Goal: Task Accomplishment & Management: Manage account settings

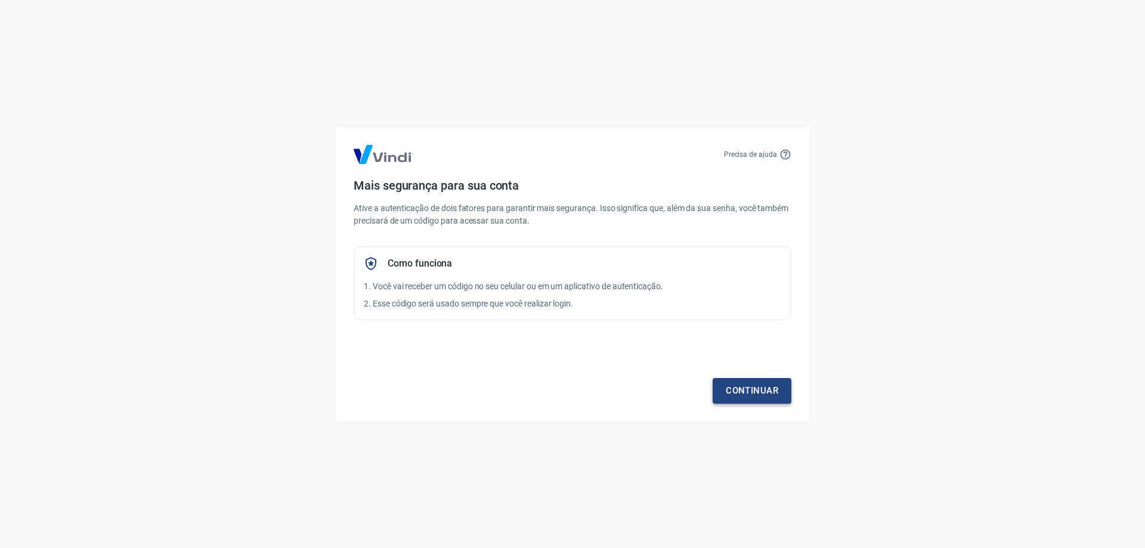
click at [765, 395] on link "Continuar" at bounding box center [751, 390] width 79 height 25
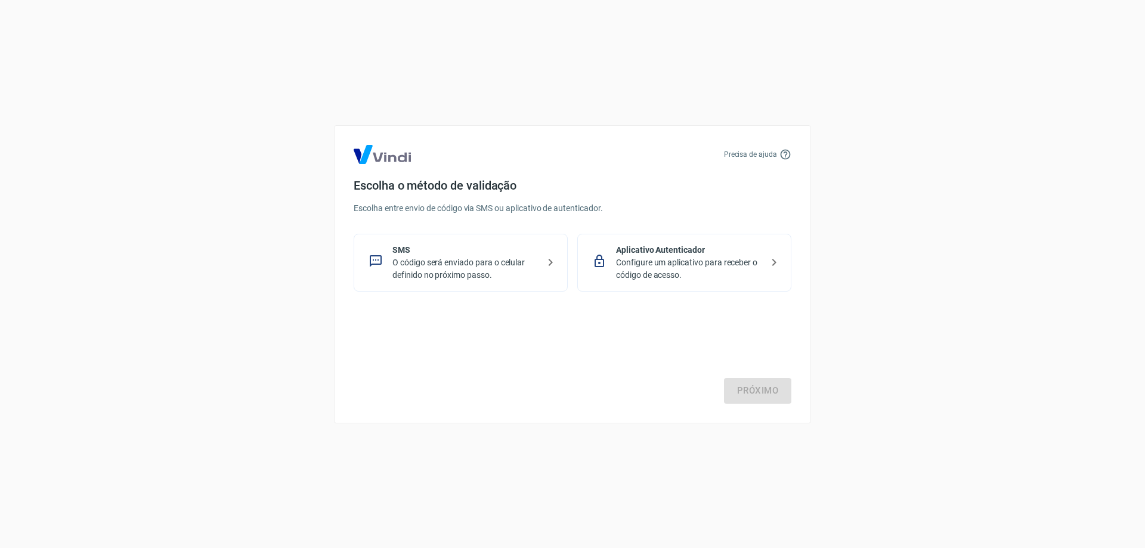
click at [444, 265] on p "O código será enviado para o celular definido no próximo passo." at bounding box center [465, 268] width 146 height 25
click at [754, 389] on link "Próximo" at bounding box center [757, 390] width 67 height 25
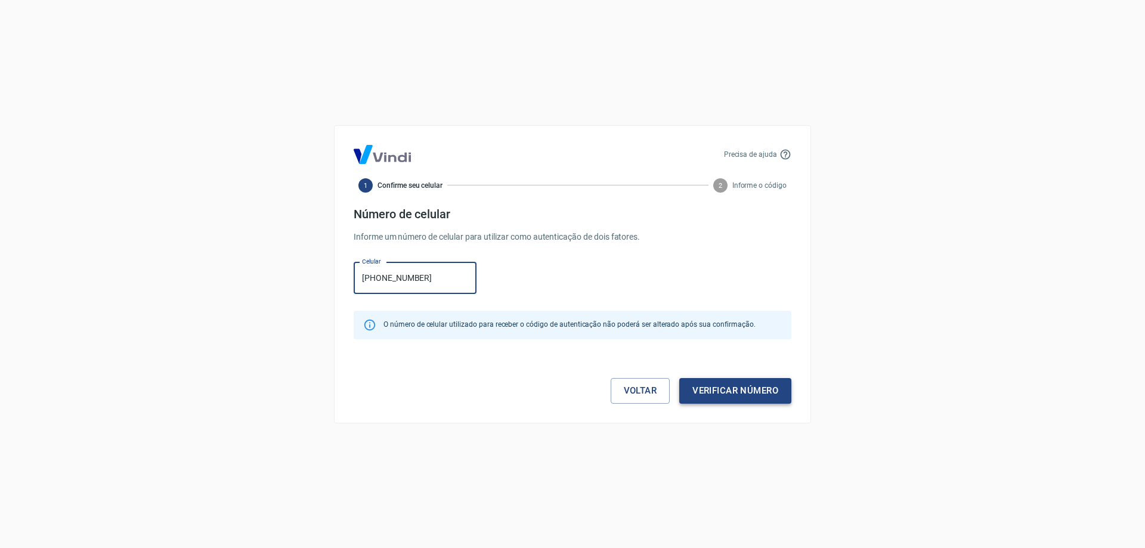
type input "[PHONE_NUMBER]"
click at [742, 390] on button "Verificar número" at bounding box center [735, 390] width 112 height 25
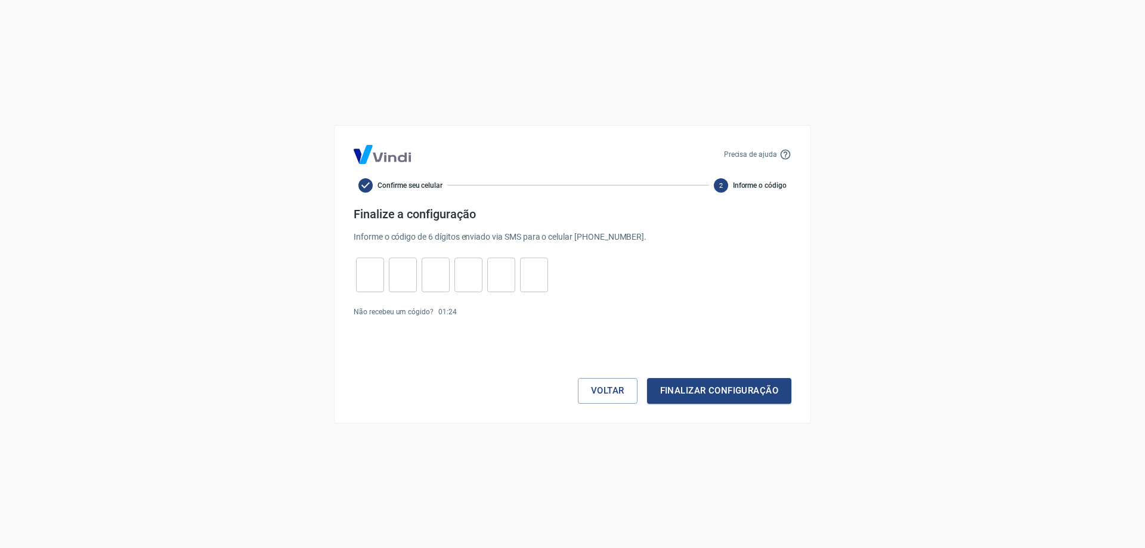
click at [369, 287] on div "​" at bounding box center [370, 275] width 28 height 35
type input "0"
type input "3"
type input "6"
type input "3"
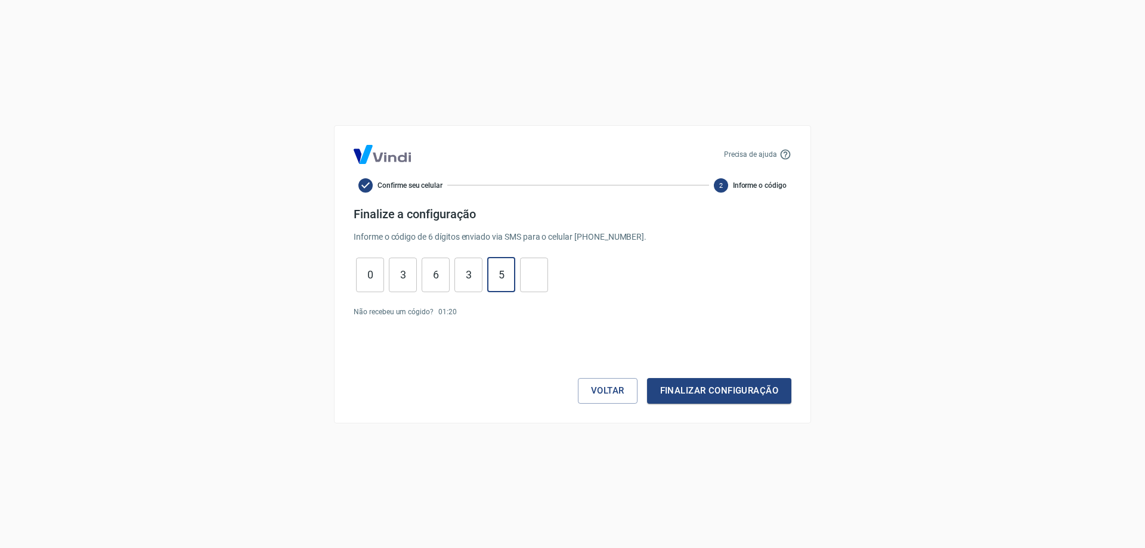
type input "5"
type input "9"
click at [717, 387] on button "Finalizar configuração" at bounding box center [719, 390] width 144 height 25
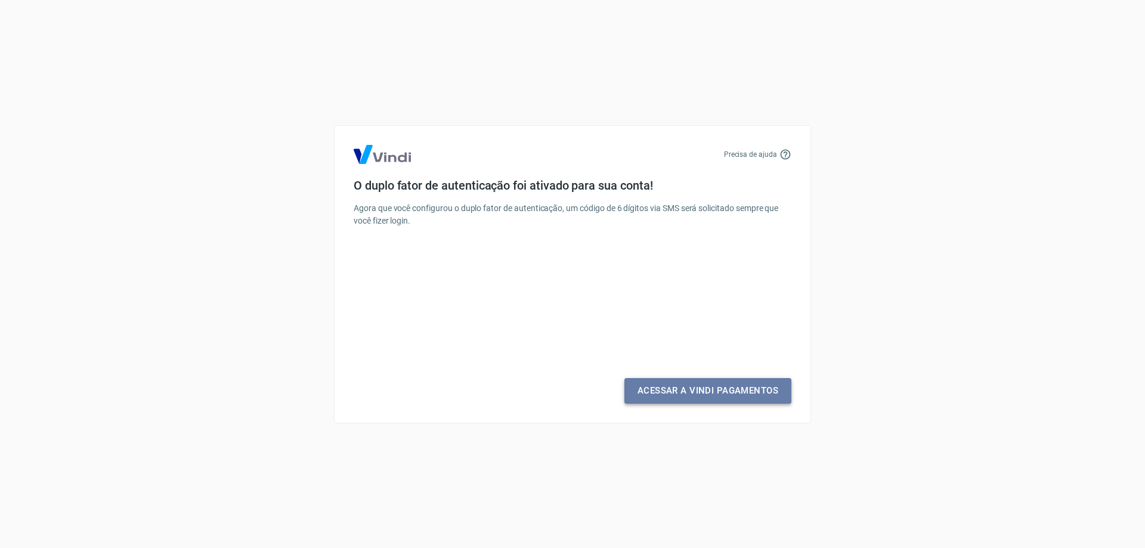
click at [709, 387] on link "Acessar a Vindi Pagamentos" at bounding box center [707, 390] width 167 height 25
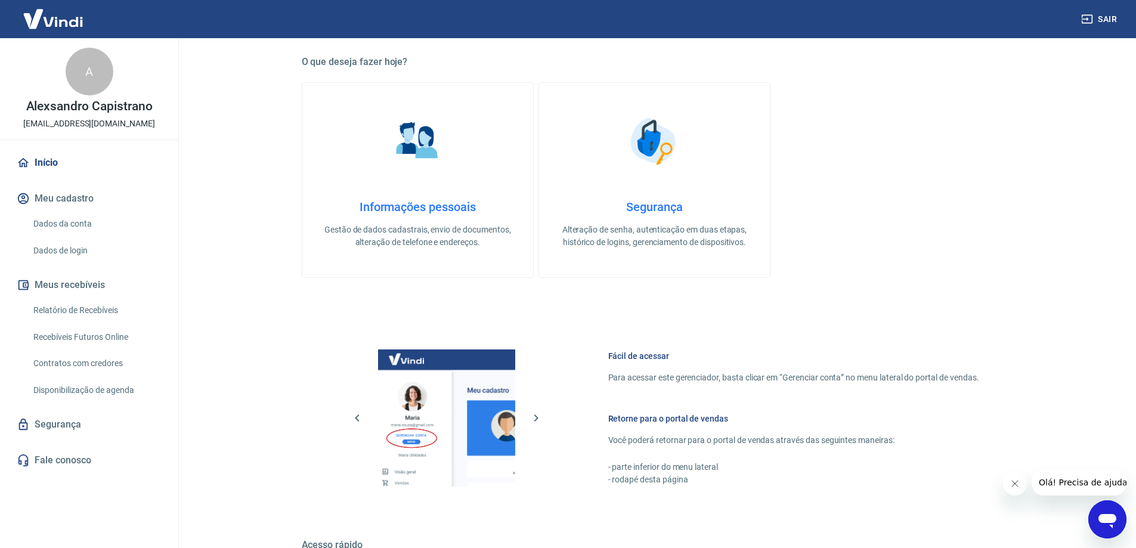
scroll to position [298, 0]
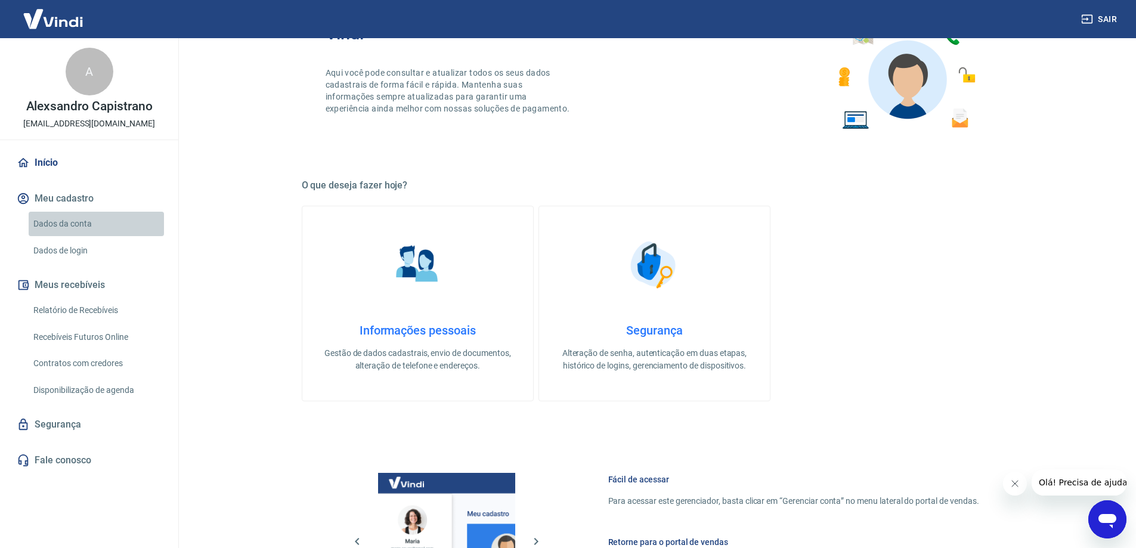
click at [62, 222] on link "Dados da conta" at bounding box center [96, 224] width 135 height 24
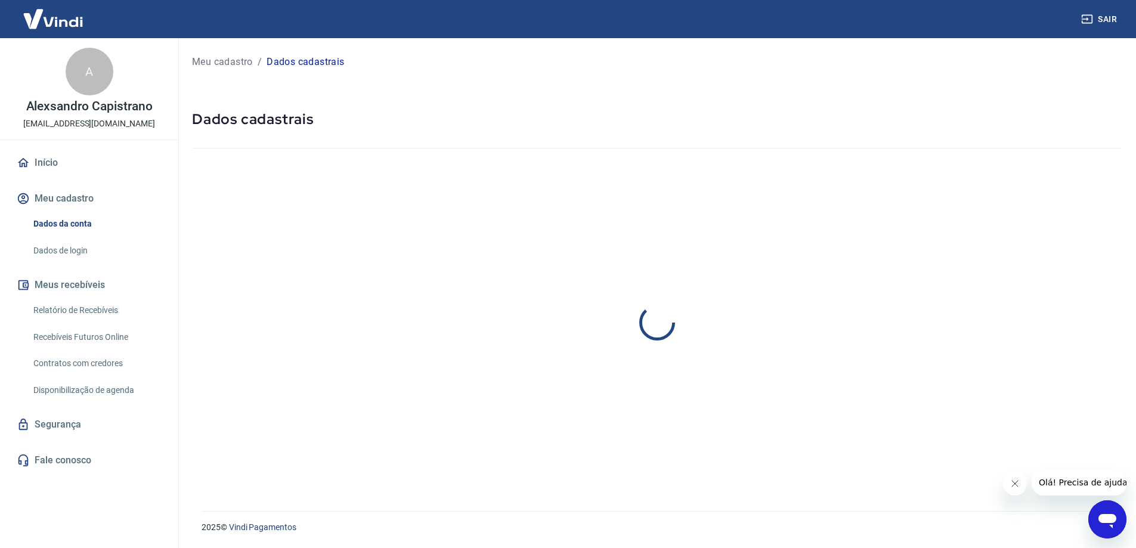
select select "SC"
select select "business"
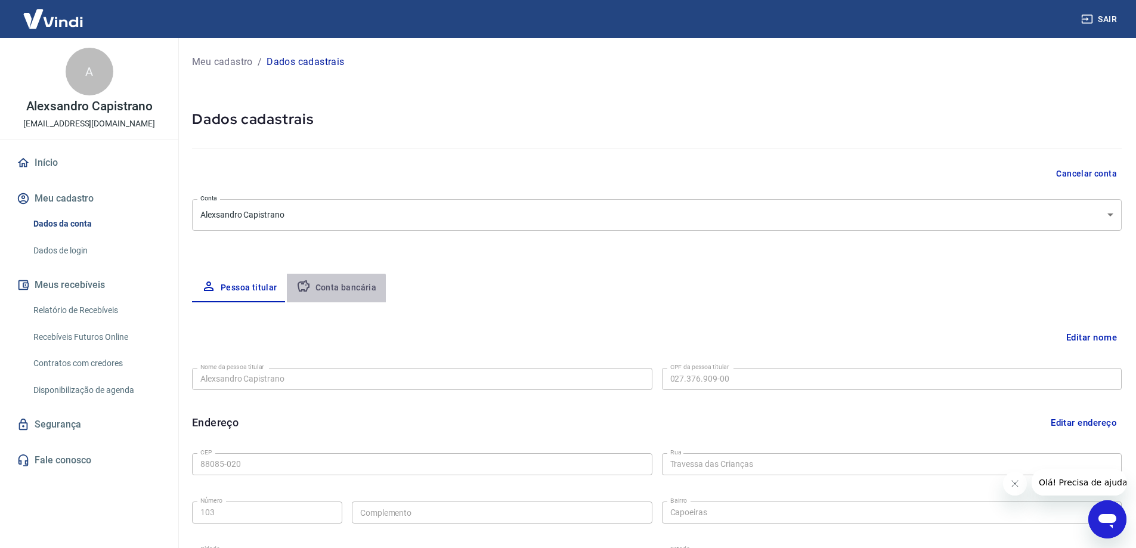
click at [328, 293] on button "Conta bancária" at bounding box center [337, 288] width 100 height 29
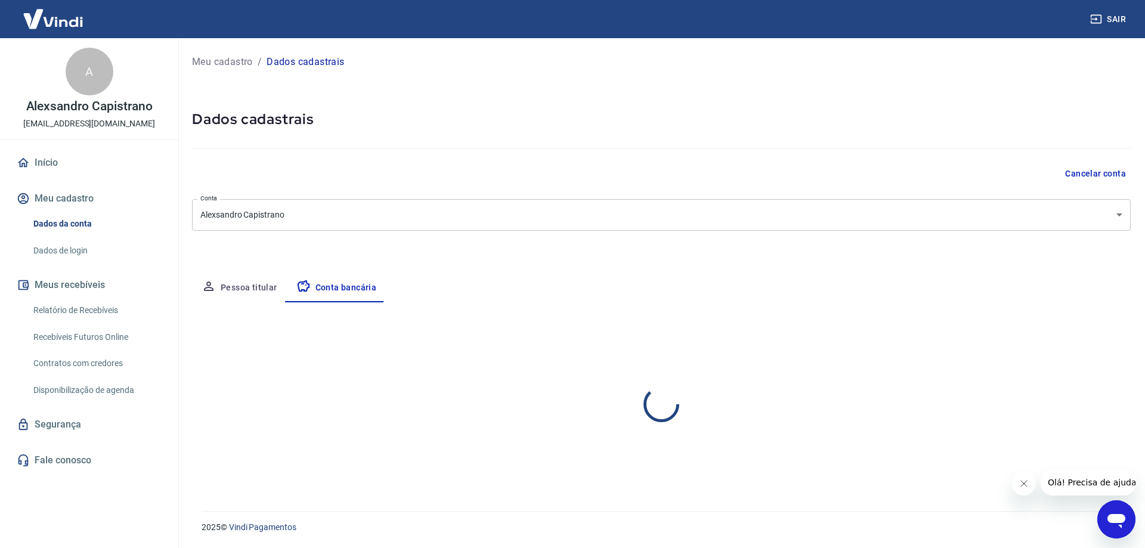
select select "1"
click at [64, 286] on button "Meus recebíveis" at bounding box center [89, 285] width 150 height 26
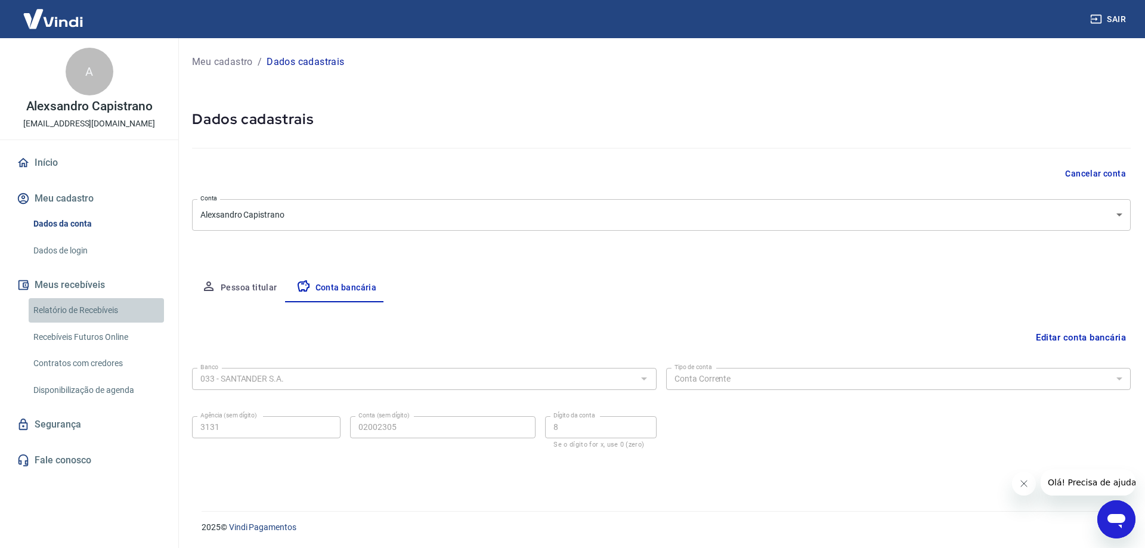
click at [70, 307] on link "Relatório de Recebíveis" at bounding box center [96, 310] width 135 height 24
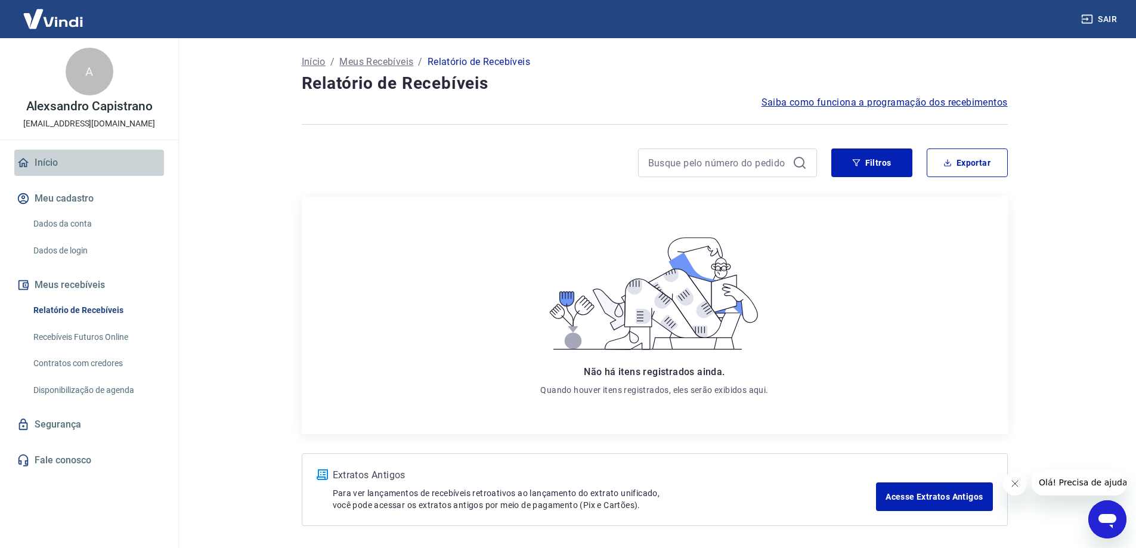
click at [46, 159] on link "Início" at bounding box center [89, 163] width 150 height 26
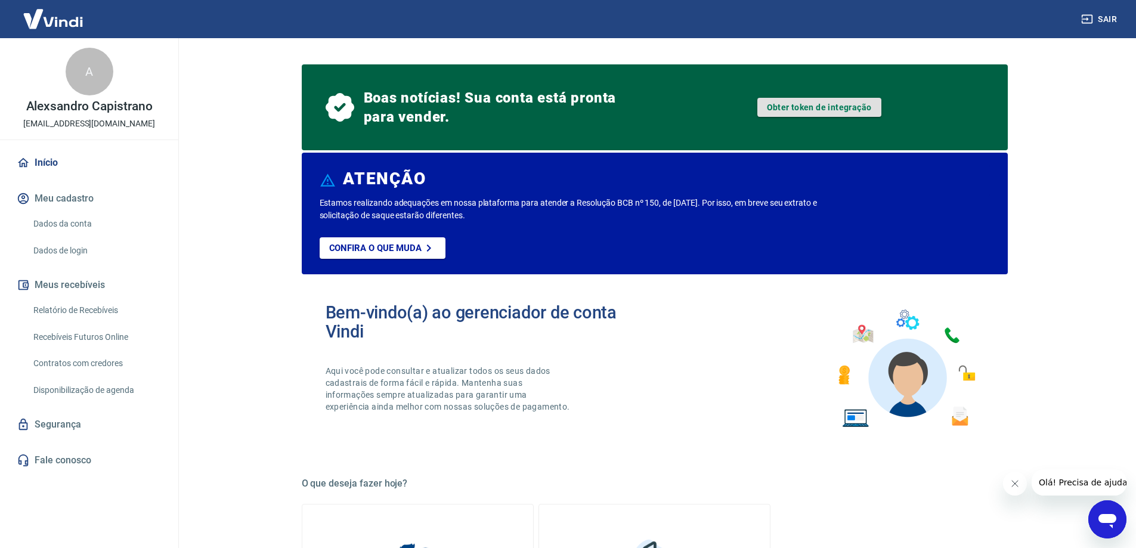
click at [787, 106] on link "Obter token de integração" at bounding box center [819, 107] width 124 height 19
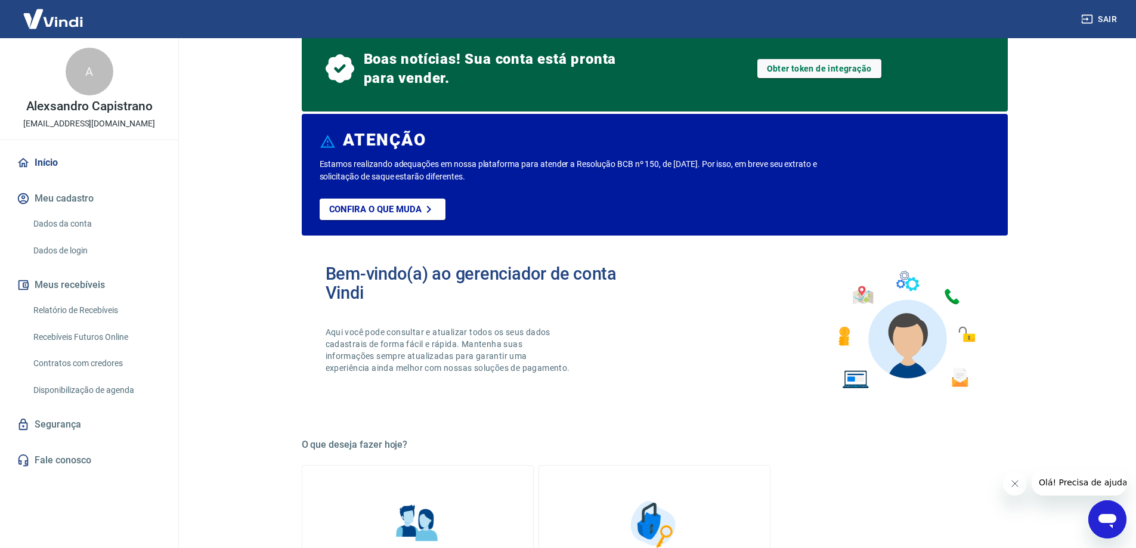
scroll to position [119, 0]
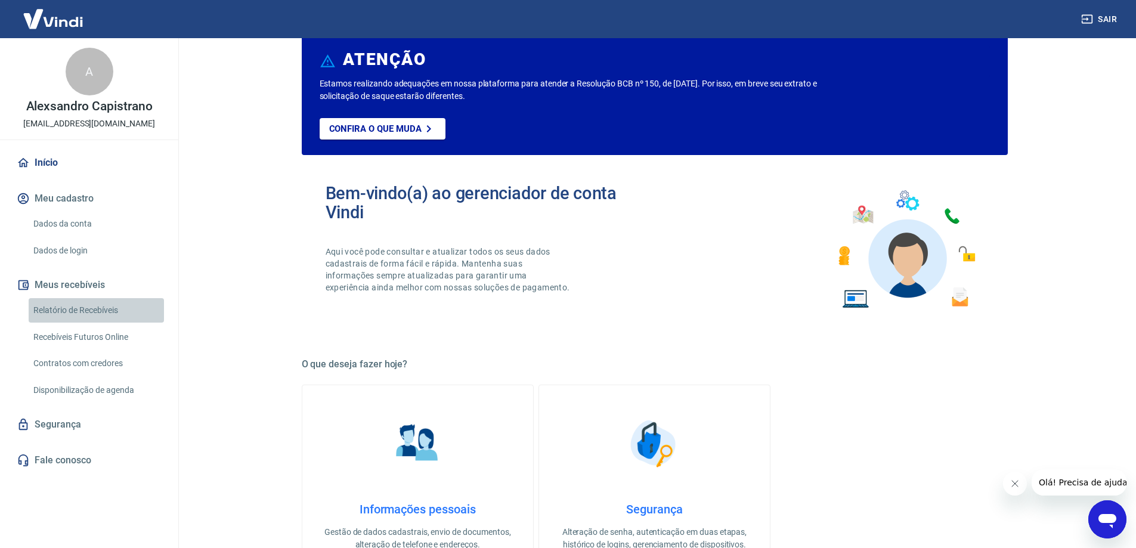
click at [62, 309] on link "Relatório de Recebíveis" at bounding box center [96, 310] width 135 height 24
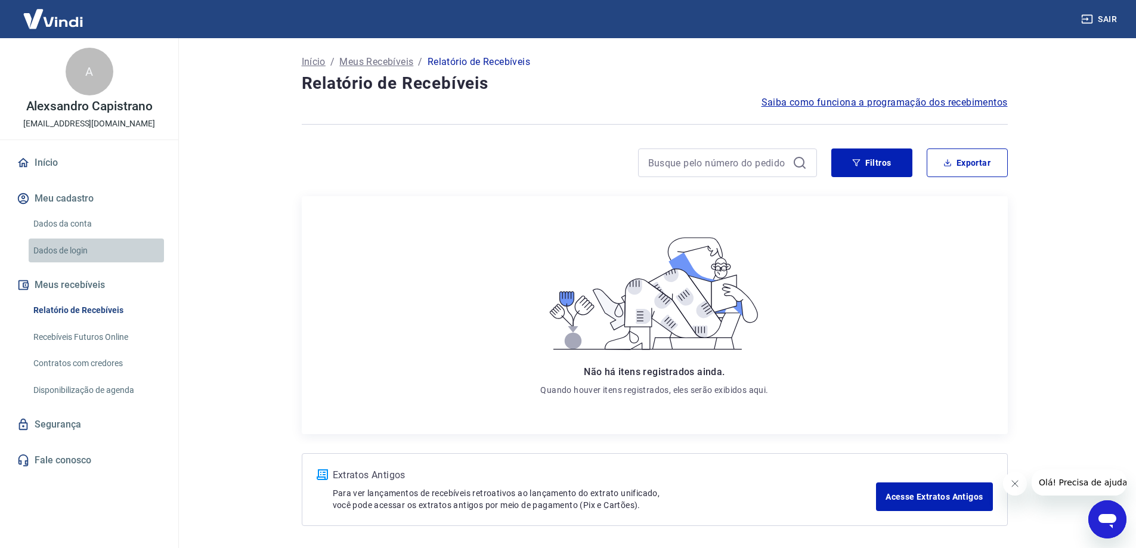
click at [65, 252] on link "Dados de login" at bounding box center [96, 250] width 135 height 24
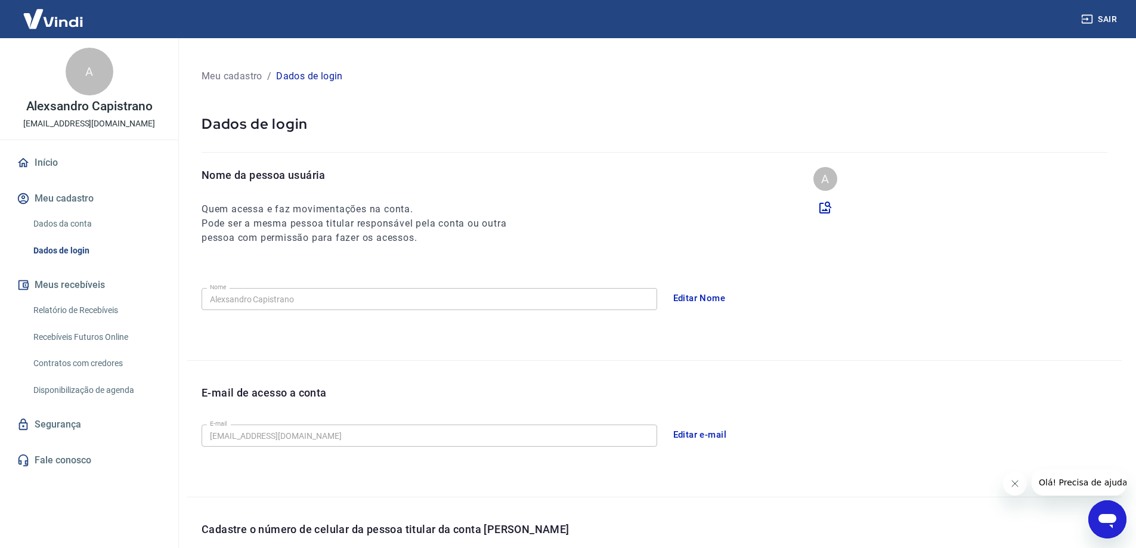
click at [48, 228] on link "Dados da conta" at bounding box center [96, 224] width 135 height 24
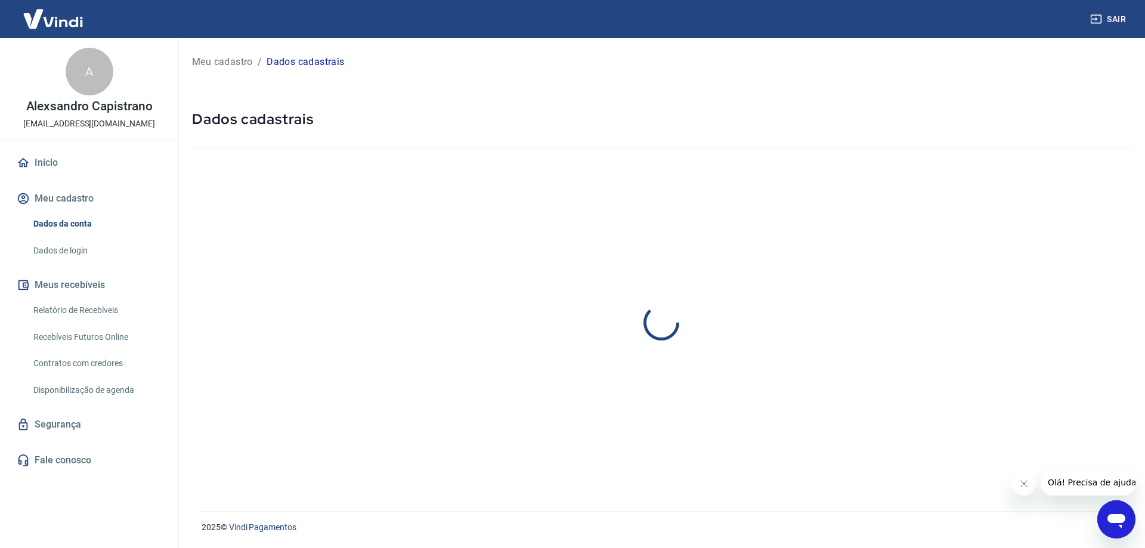
select select "SC"
select select "business"
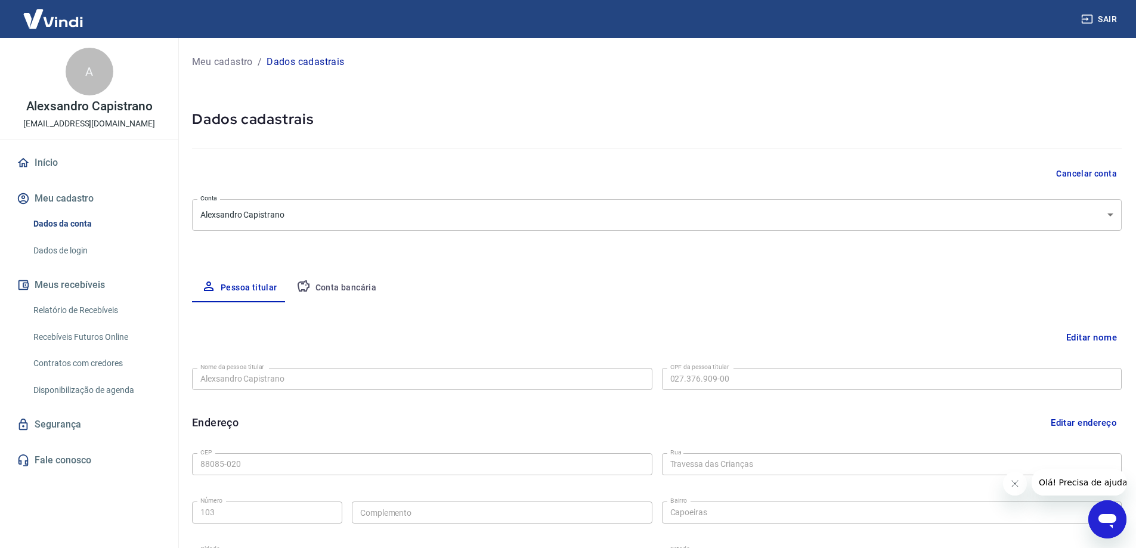
click at [334, 287] on button "Conta bancária" at bounding box center [337, 288] width 100 height 29
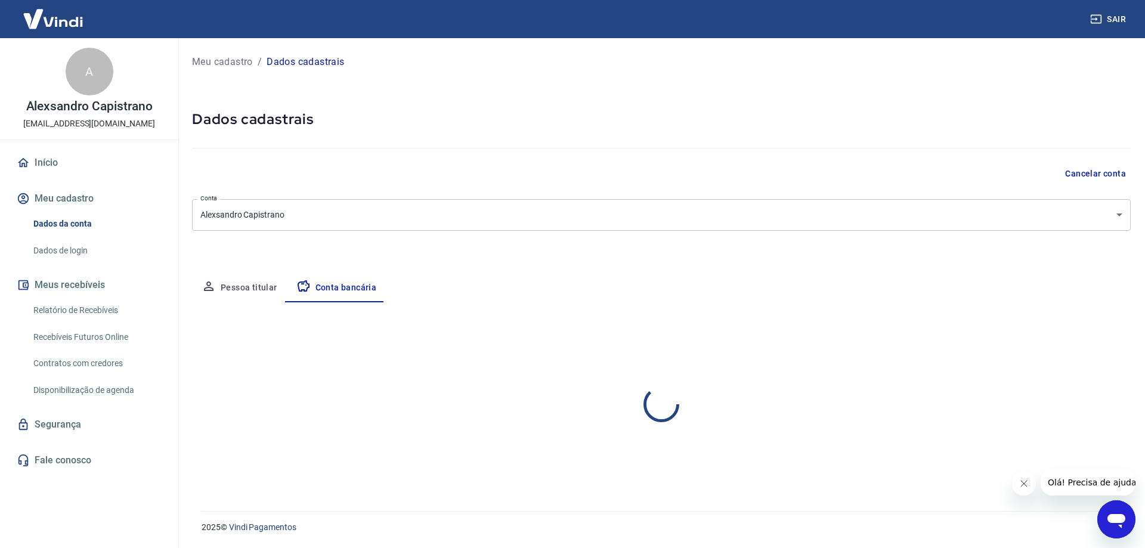
select select "1"
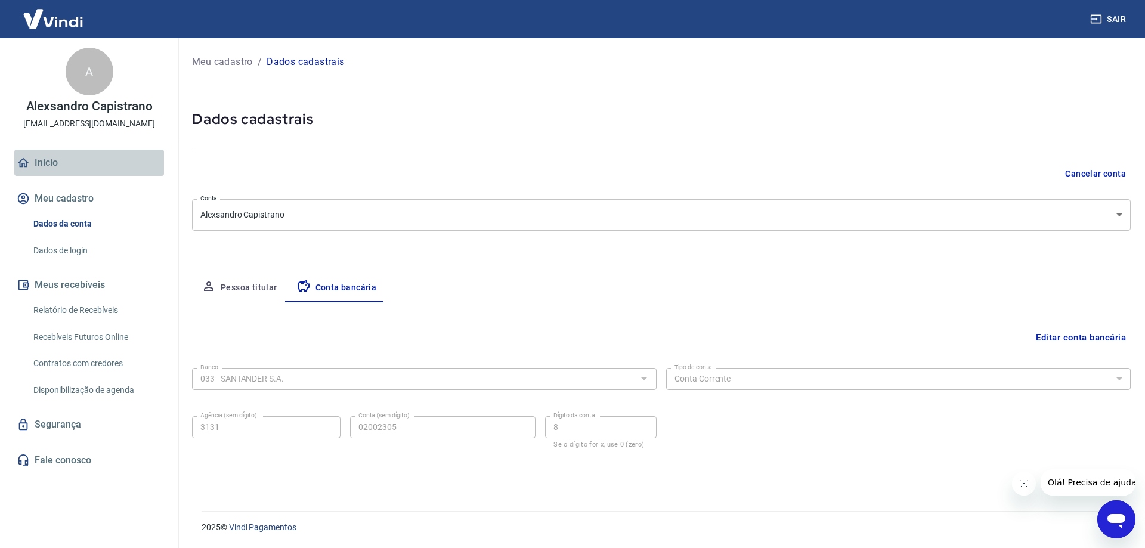
click at [49, 162] on link "Início" at bounding box center [89, 163] width 150 height 26
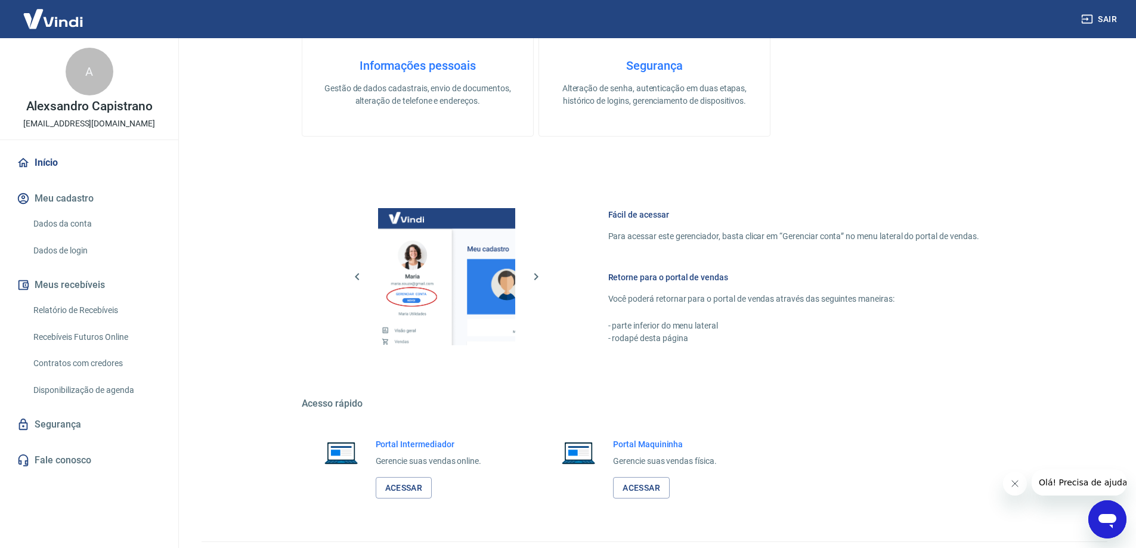
scroll to position [593, 0]
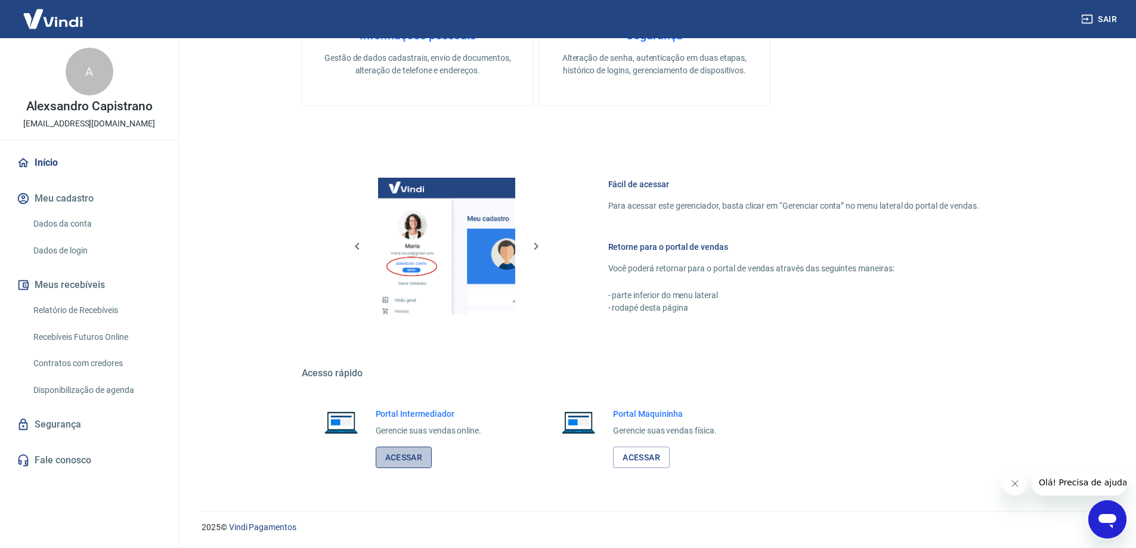
click at [402, 457] on link "Acessar" at bounding box center [404, 457] width 57 height 22
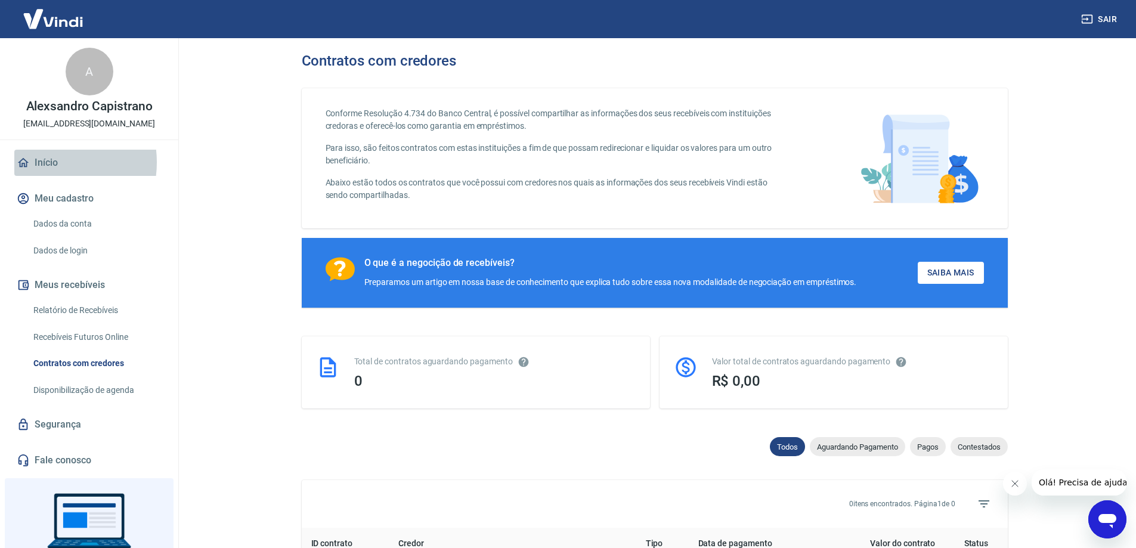
click at [48, 162] on link "Início" at bounding box center [89, 163] width 150 height 26
